Goal: Task Accomplishment & Management: Manage account settings

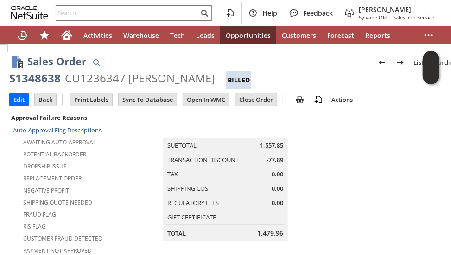
click at [45, 79] on div "S1348638" at bounding box center [34, 78] width 51 height 15
copy div "S1348638"
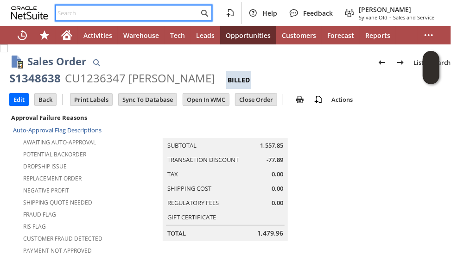
click at [118, 18] on input "text" at bounding box center [127, 12] width 143 height 11
paste input "[PHONE_NUMBER]"
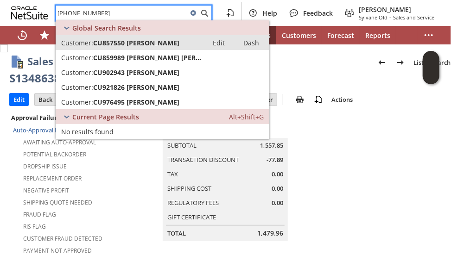
type input "[PHONE_NUMBER]"
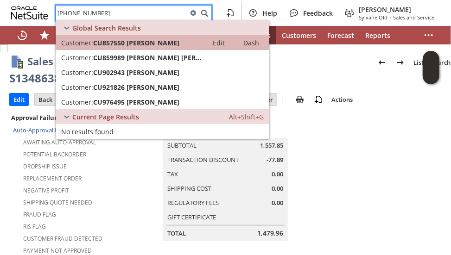
click at [137, 45] on span "CU857550 [PERSON_NAME]" at bounding box center [136, 42] width 86 height 9
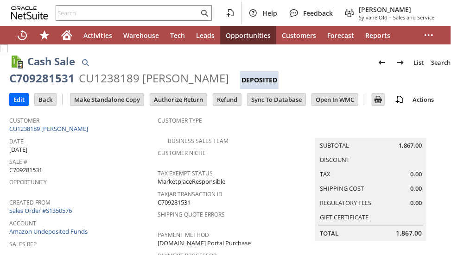
click at [184, 98] on input "Authorize Return" at bounding box center [178, 100] width 57 height 12
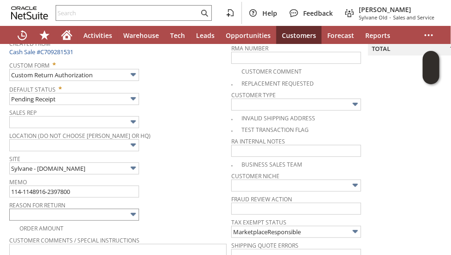
scroll to position [176, 0]
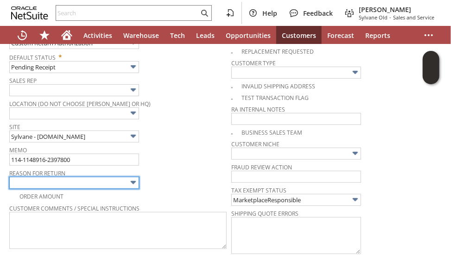
click at [82, 180] on input "text" at bounding box center [74, 183] width 130 height 12
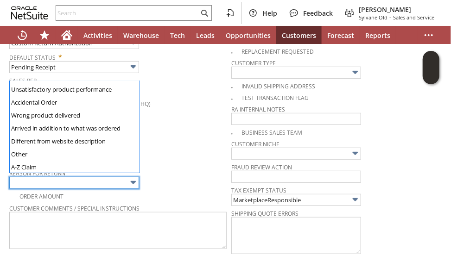
scroll to position [64, 0]
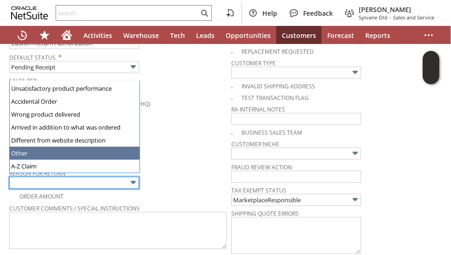
type input "Other"
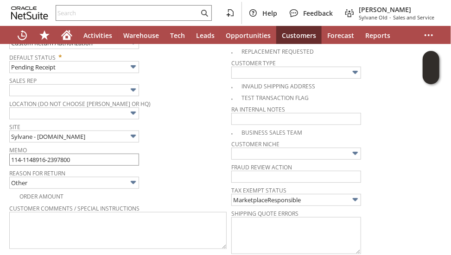
click at [78, 150] on div "Memo 114-1148916-2397800" at bounding box center [117, 155] width 217 height 22
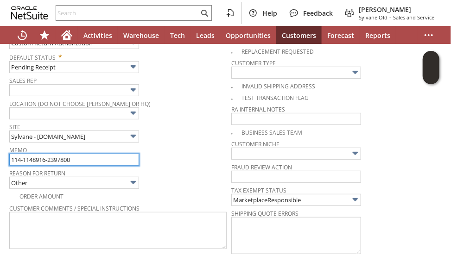
click at [78, 154] on input "114-1148916-2397800" at bounding box center [74, 160] width 130 height 12
type input "Fedex not able to reach the customer to schedule. returing back"
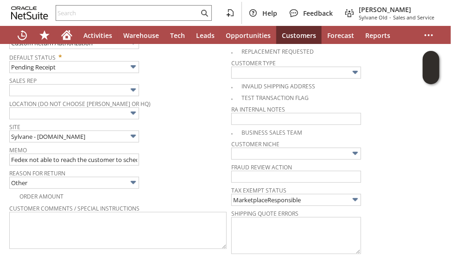
click at [174, 129] on div "Site Sylvane - www.sylvane.com" at bounding box center [117, 132] width 217 height 22
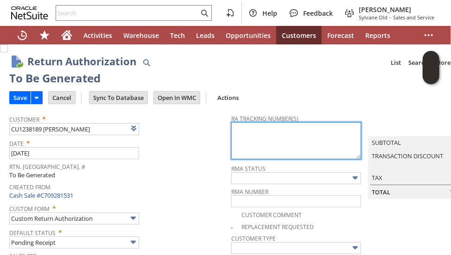
click at [261, 140] on textarea at bounding box center [296, 140] width 130 height 37
paste textarea "884012868420"
type textarea "884012868420"
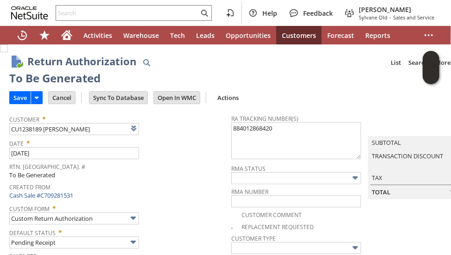
click at [174, 146] on span "Date *" at bounding box center [117, 141] width 217 height 11
click at [19, 101] on input "Save" at bounding box center [20, 98] width 21 height 12
click at [156, 169] on span "Rtn. Auth. #" at bounding box center [117, 165] width 217 height 11
click at [22, 96] on input "Save" at bounding box center [20, 98] width 21 height 12
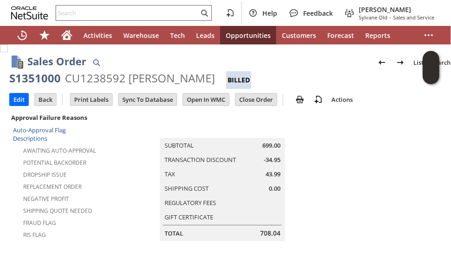
click at [70, 12] on input "text" at bounding box center [127, 12] width 143 height 11
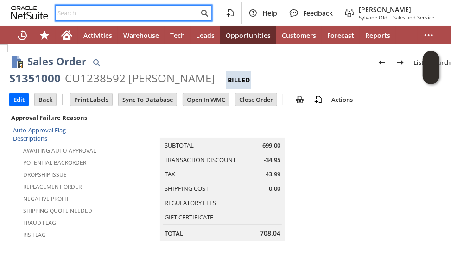
paste input "4144056016"
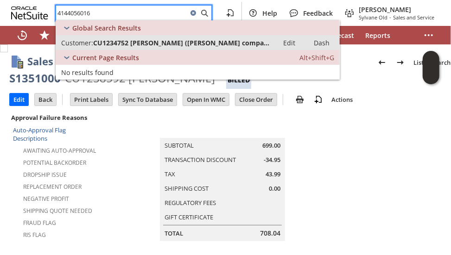
type input "4144056016"
click at [136, 45] on span "CU1234752 james j fangmann (Jim Fangmann company)" at bounding box center [183, 42] width 180 height 9
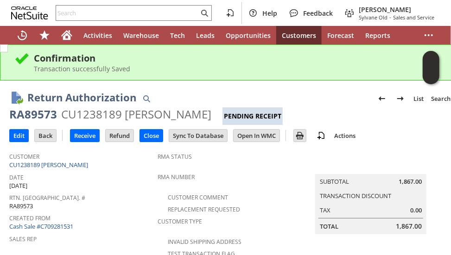
click at [394, 131] on div "Edit Back New Receive Refund Close" at bounding box center [231, 136] width 445 height 23
click at [44, 115] on div "RA89573" at bounding box center [33, 114] width 48 height 15
copy div "RA89573"
drag, startPoint x: 387, startPoint y: 121, endPoint x: 392, endPoint y: 116, distance: 6.9
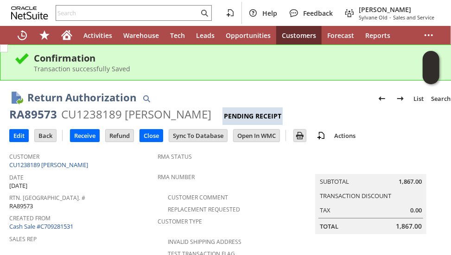
click at [388, 121] on div "RA89573 CU1238189 Wendy Customer Pending Receipt" at bounding box center [231, 116] width 445 height 18
